Goal: Information Seeking & Learning: Learn about a topic

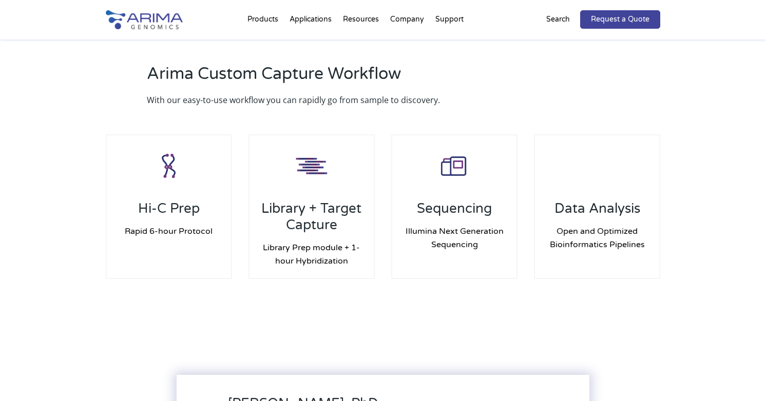
scroll to position [932, 0]
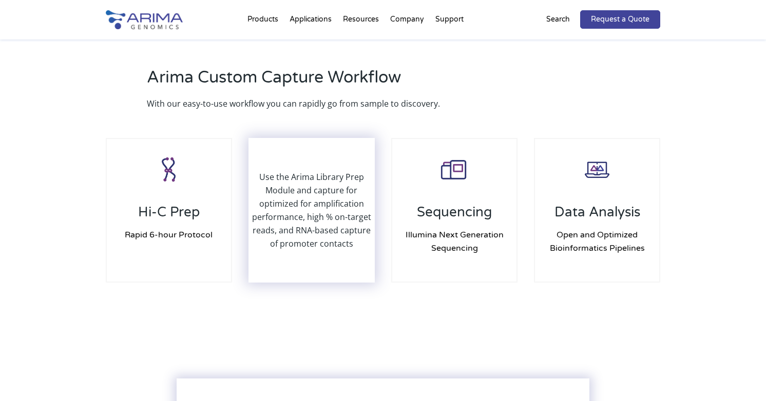
click at [297, 183] on p "Use the Arima Library Prep Module and capture for optimized for amplification p…" at bounding box center [311, 210] width 124 height 80
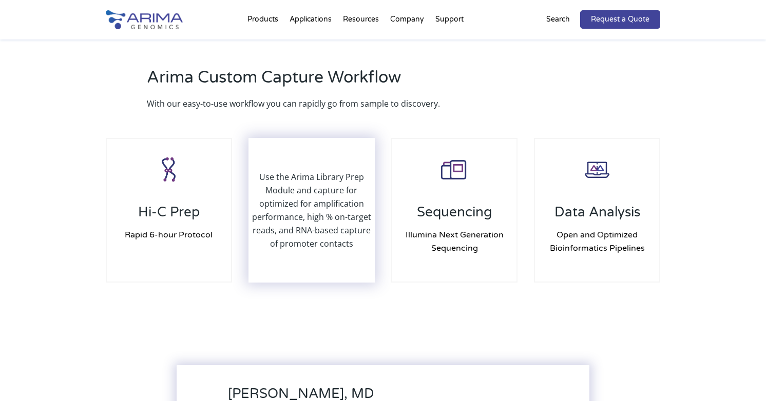
click at [310, 220] on p "Use the Arima Library Prep Module and capture for optimized for amplification p…" at bounding box center [311, 210] width 124 height 80
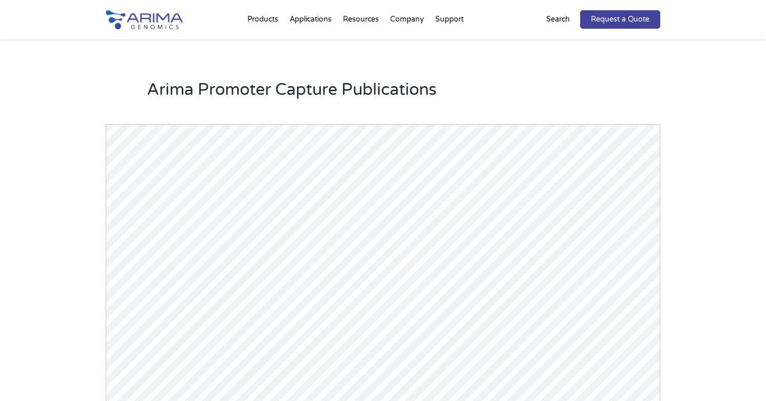
scroll to position [1396, 0]
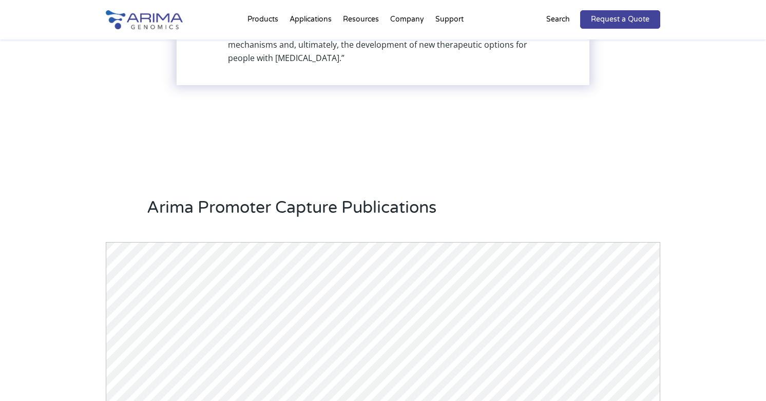
click at [371, 218] on h2 "Arima Promoter Capture Publications" at bounding box center [403, 212] width 513 height 31
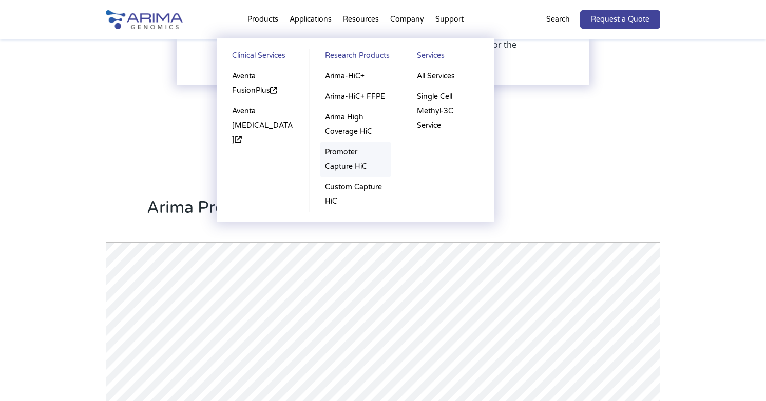
click at [354, 163] on link "Promoter Capture HiC" at bounding box center [355, 159] width 71 height 35
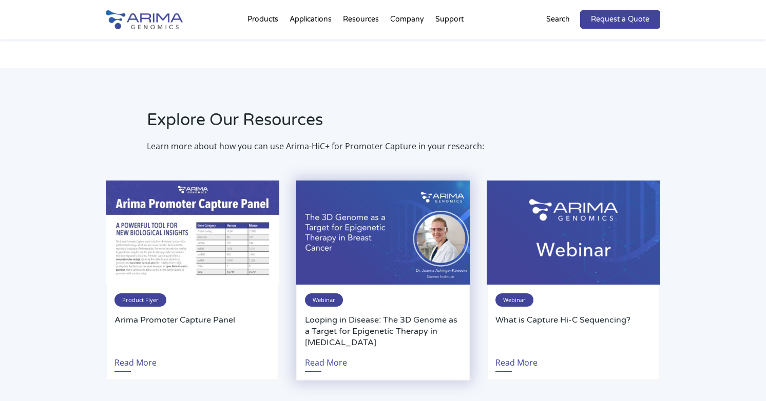
scroll to position [2012, 0]
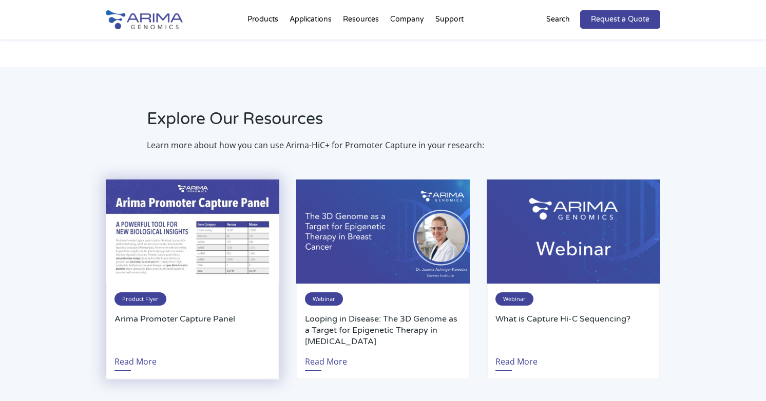
click at [147, 298] on span "Product Flyer" at bounding box center [140, 299] width 52 height 13
click at [189, 253] on img at bounding box center [192, 232] width 173 height 104
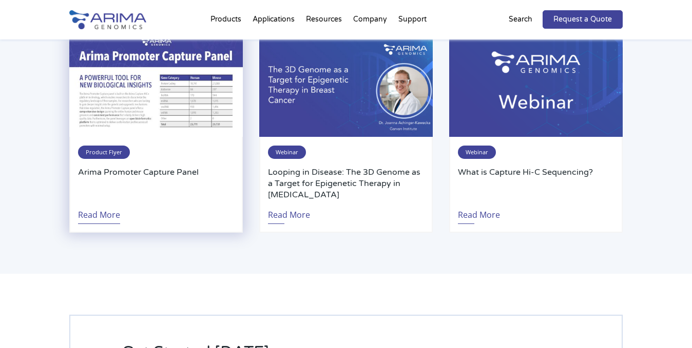
click at [115, 220] on link "Read More" at bounding box center [99, 213] width 42 height 24
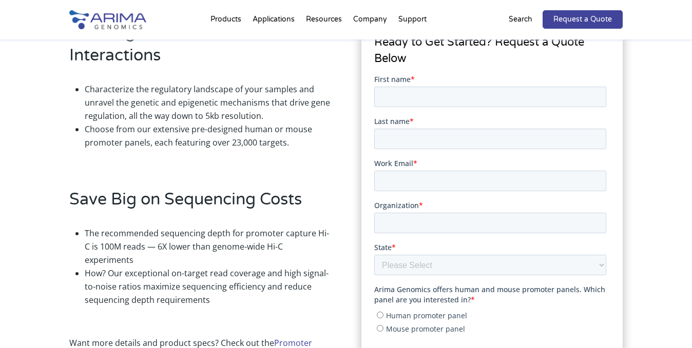
scroll to position [271, 0]
